Goal: Information Seeking & Learning: Learn about a topic

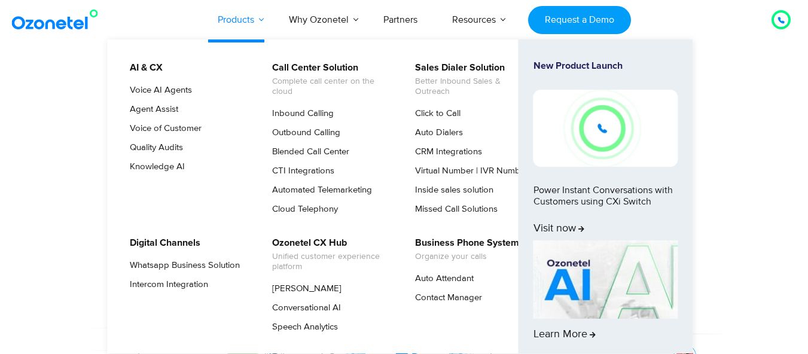
click at [331, 19] on link "Why Ozonetel" at bounding box center [319, 19] width 95 height 39
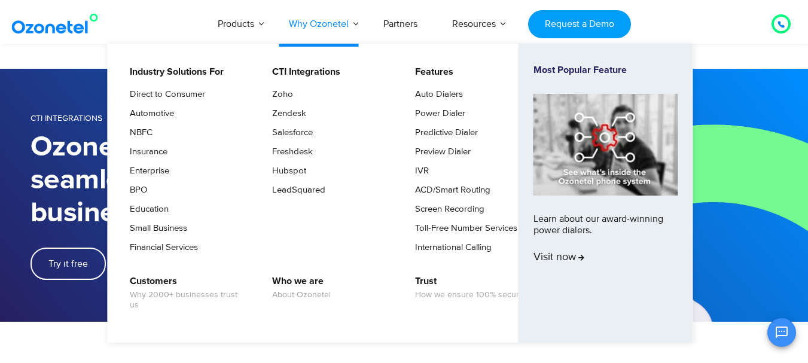
scroll to position [299, 0]
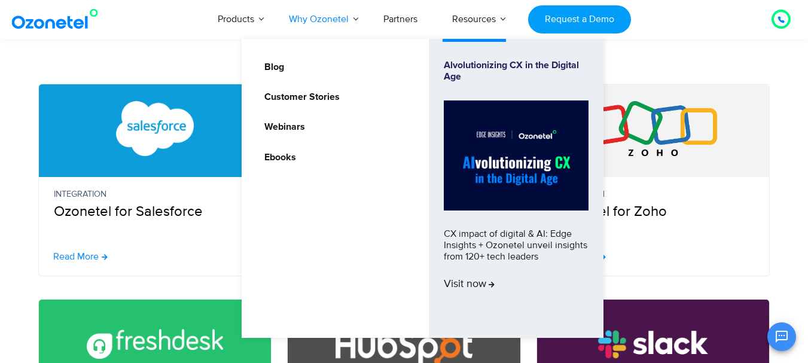
click at [492, 20] on link "Resources" at bounding box center [474, 18] width 78 height 39
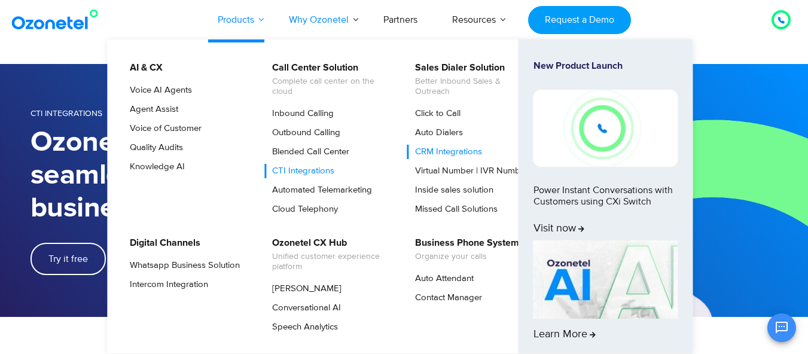
click at [224, 15] on link "Products" at bounding box center [235, 19] width 71 height 39
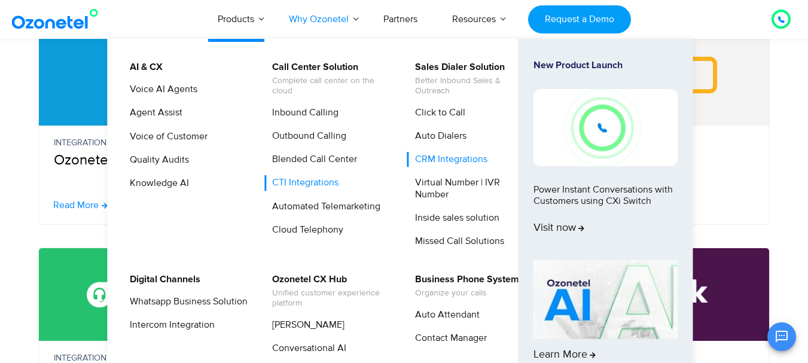
scroll to position [299, 0]
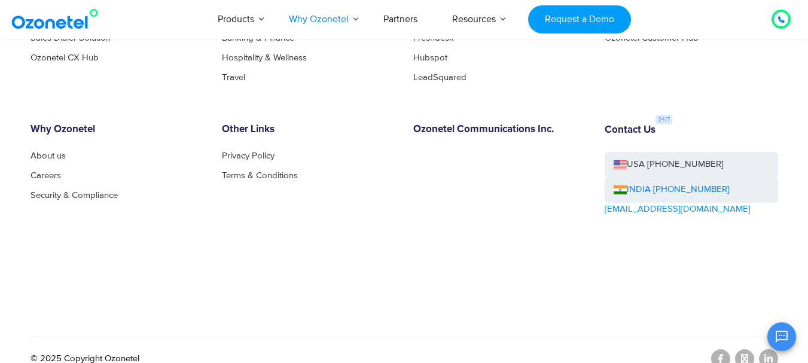
scroll to position [2274, 0]
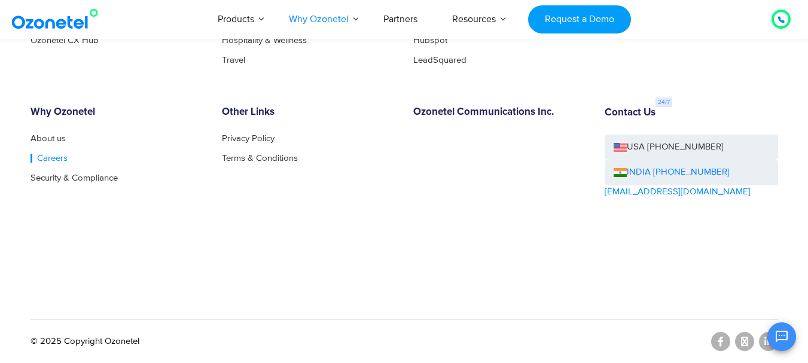
click at [45, 160] on link "Careers" at bounding box center [49, 158] width 37 height 9
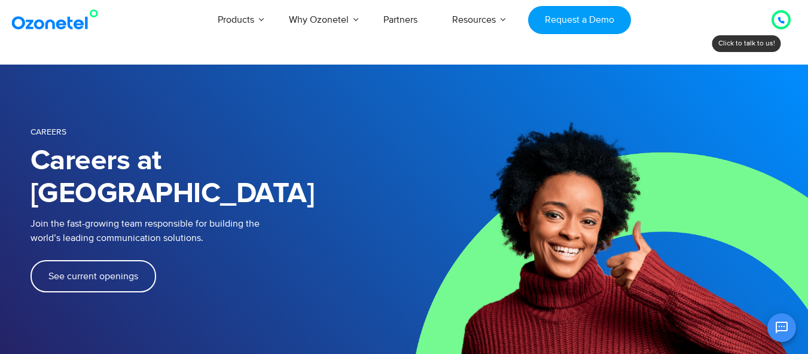
click at [86, 272] on span "See current openings" at bounding box center [93, 277] width 90 height 10
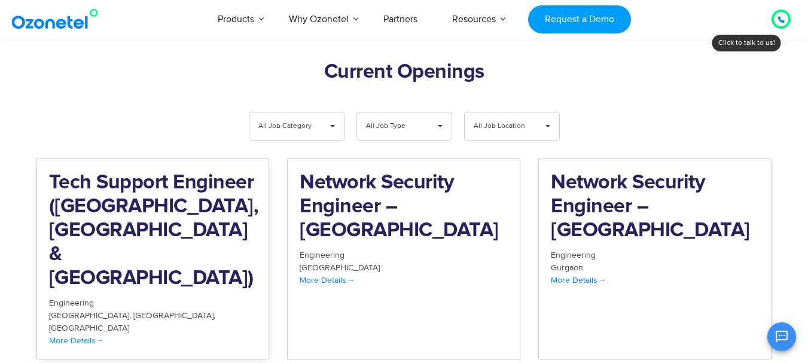
scroll to position [1240, 0]
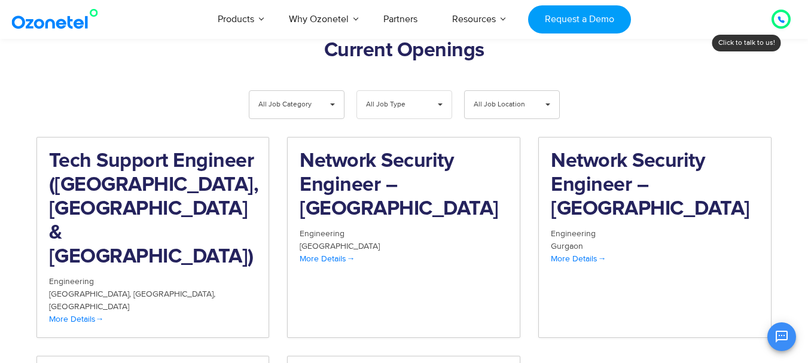
click at [403, 91] on span "All Job Type" at bounding box center [394, 105] width 57 height 28
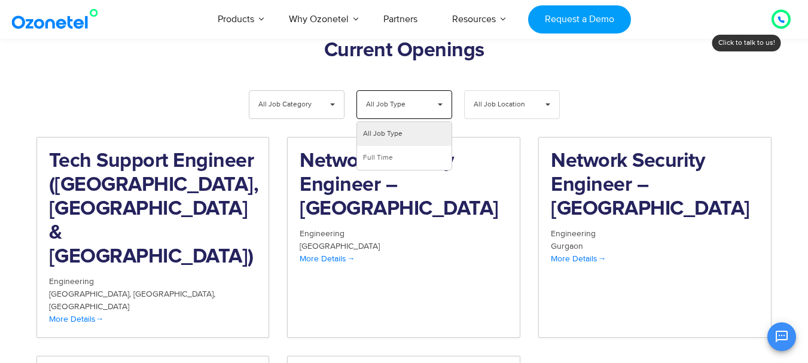
click at [503, 91] on span "All Job Location" at bounding box center [502, 105] width 57 height 28
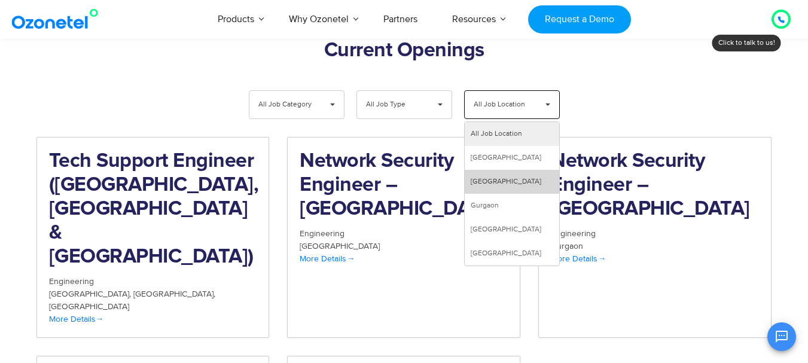
click at [480, 170] on li "[GEOGRAPHIC_DATA]" at bounding box center [512, 182] width 95 height 24
select select "***"
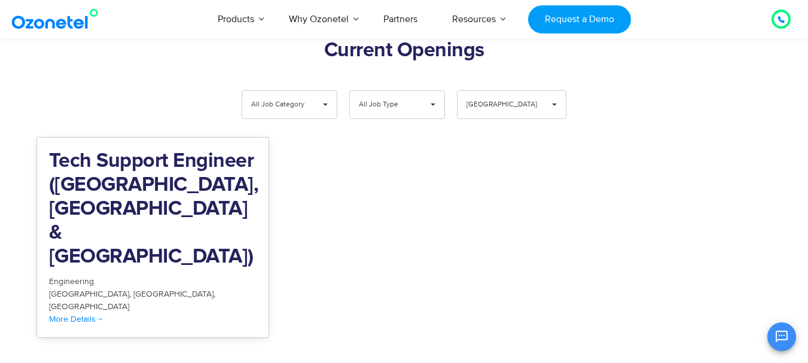
click at [183, 150] on h2 "Tech Support Engineer ([GEOGRAPHIC_DATA], [GEOGRAPHIC_DATA] & [GEOGRAPHIC_DATA])" at bounding box center [153, 210] width 208 height 120
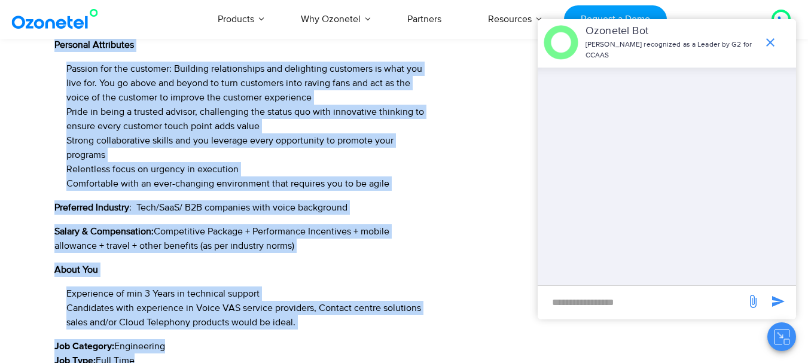
scroll to position [1750, 0]
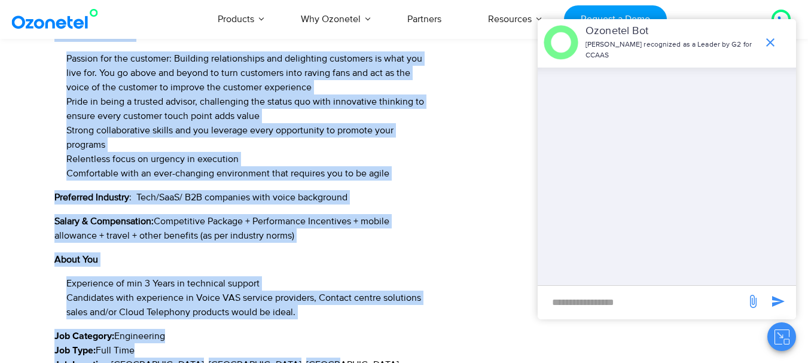
copy div "Designation: Tech Support Engineer Department: Customer Support Job Type : Full…"
drag, startPoint x: 54, startPoint y: 108, endPoint x: 261, endPoint y: 341, distance: 311.5
